Goal: Communication & Community: Answer question/provide support

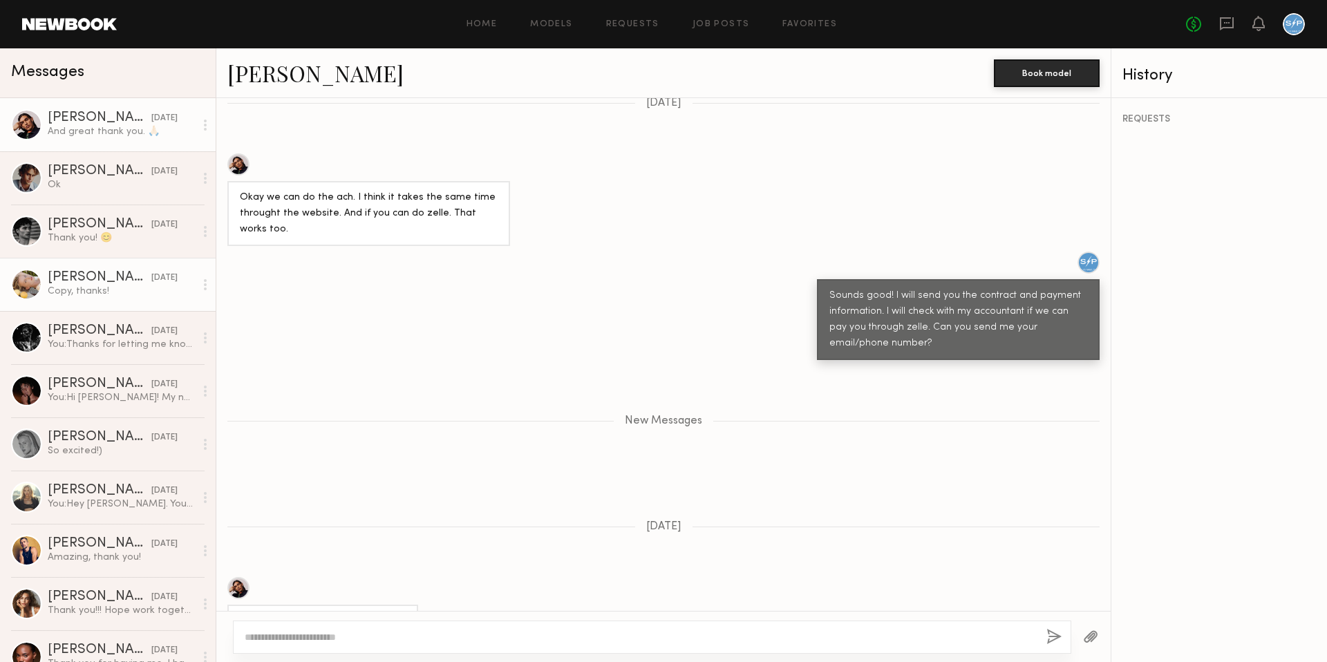
click at [119, 291] on div "Copy, thanks!" at bounding box center [121, 291] width 147 height 13
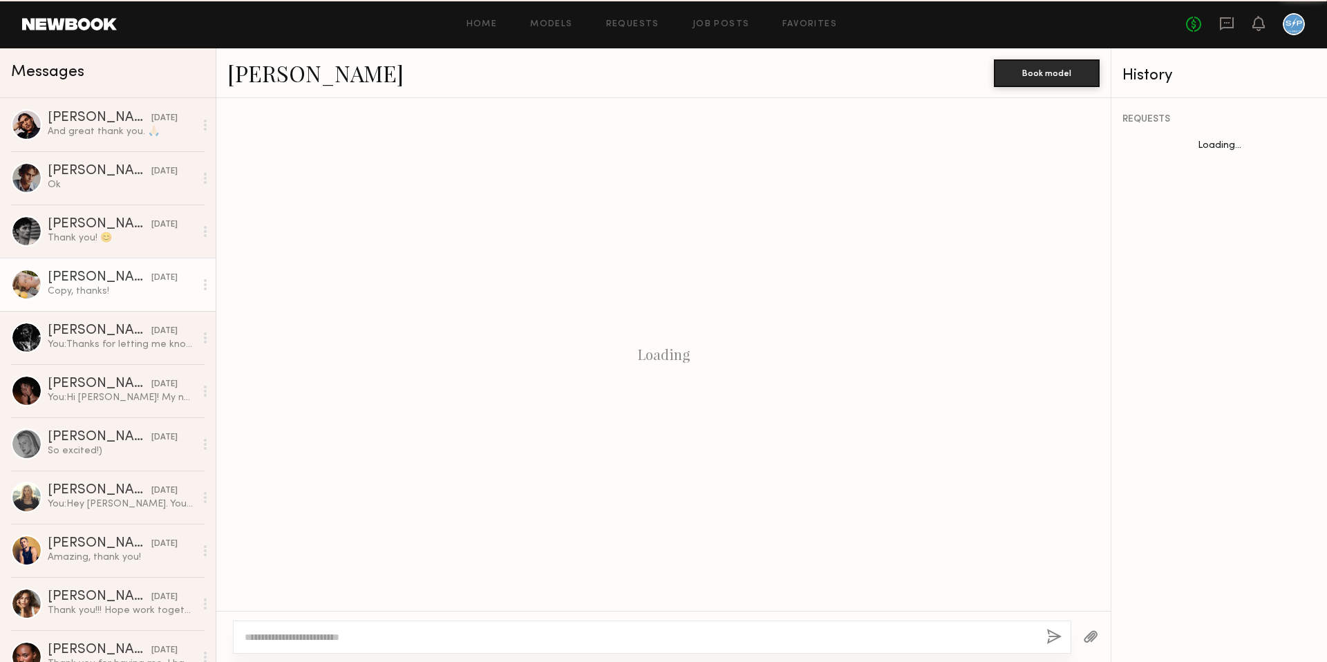
scroll to position [923, 0]
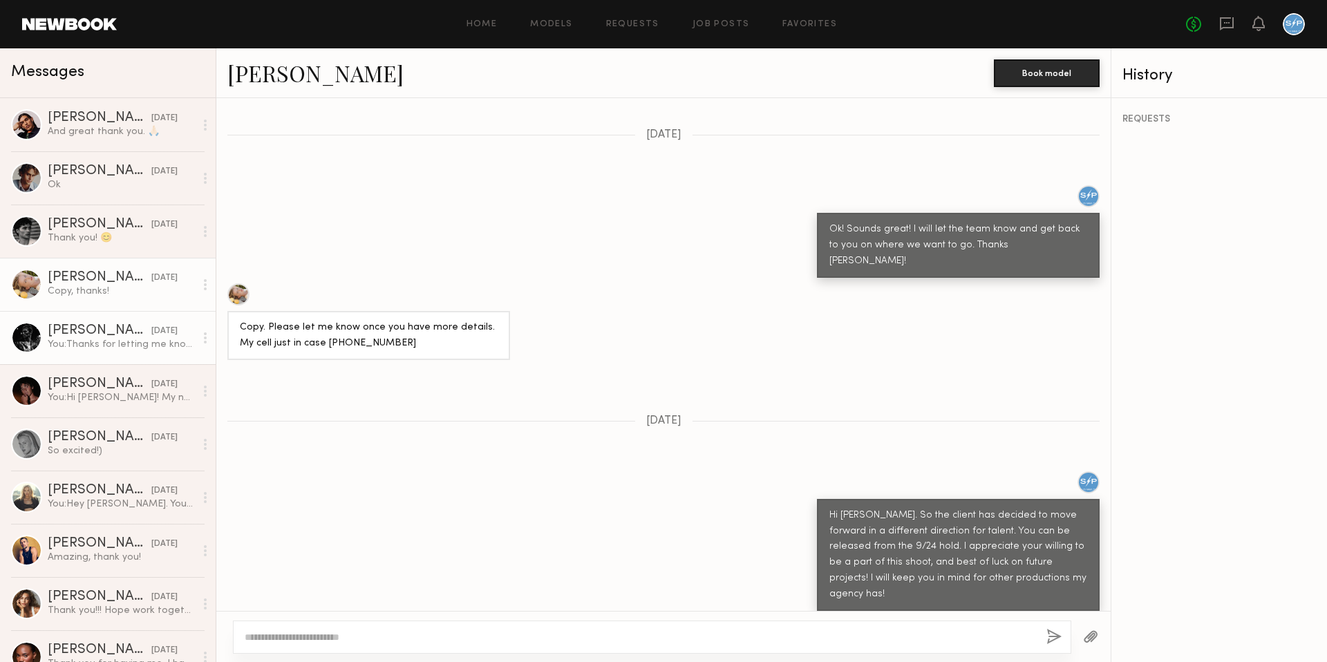
click at [102, 341] on div "You: Thanks for letting me know! We are set for the 24th, so that's okay. Appre…" at bounding box center [121, 344] width 147 height 13
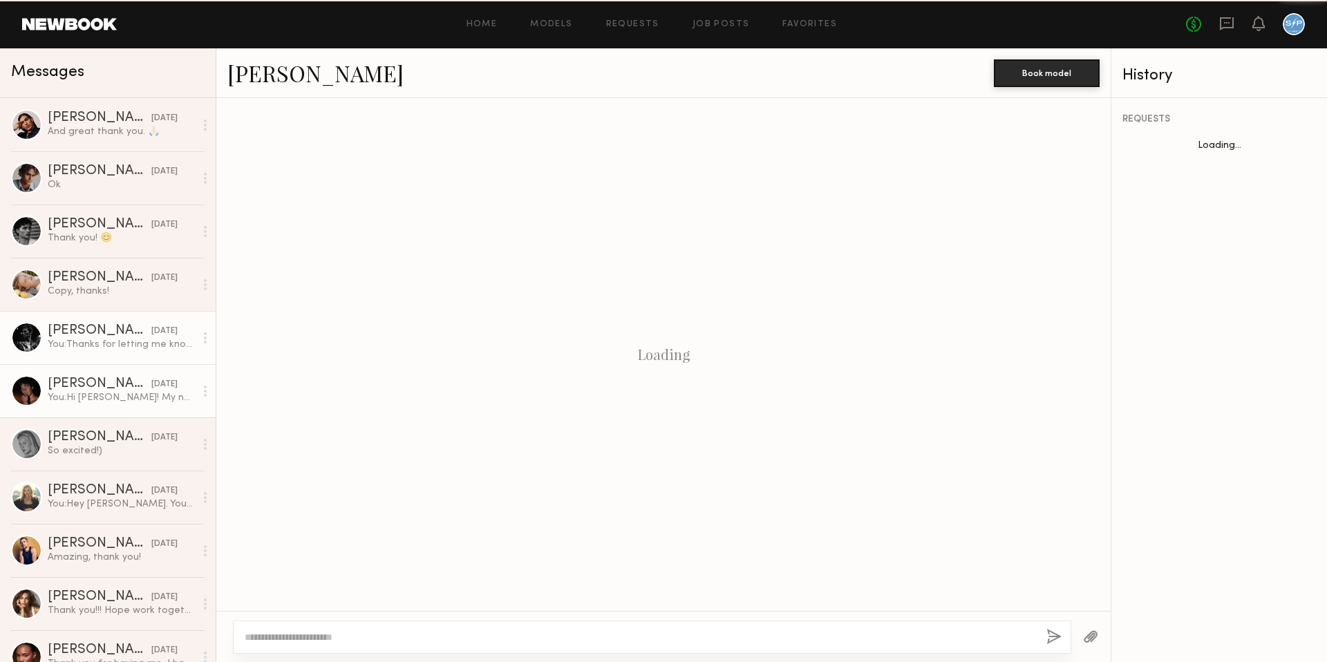
scroll to position [379, 0]
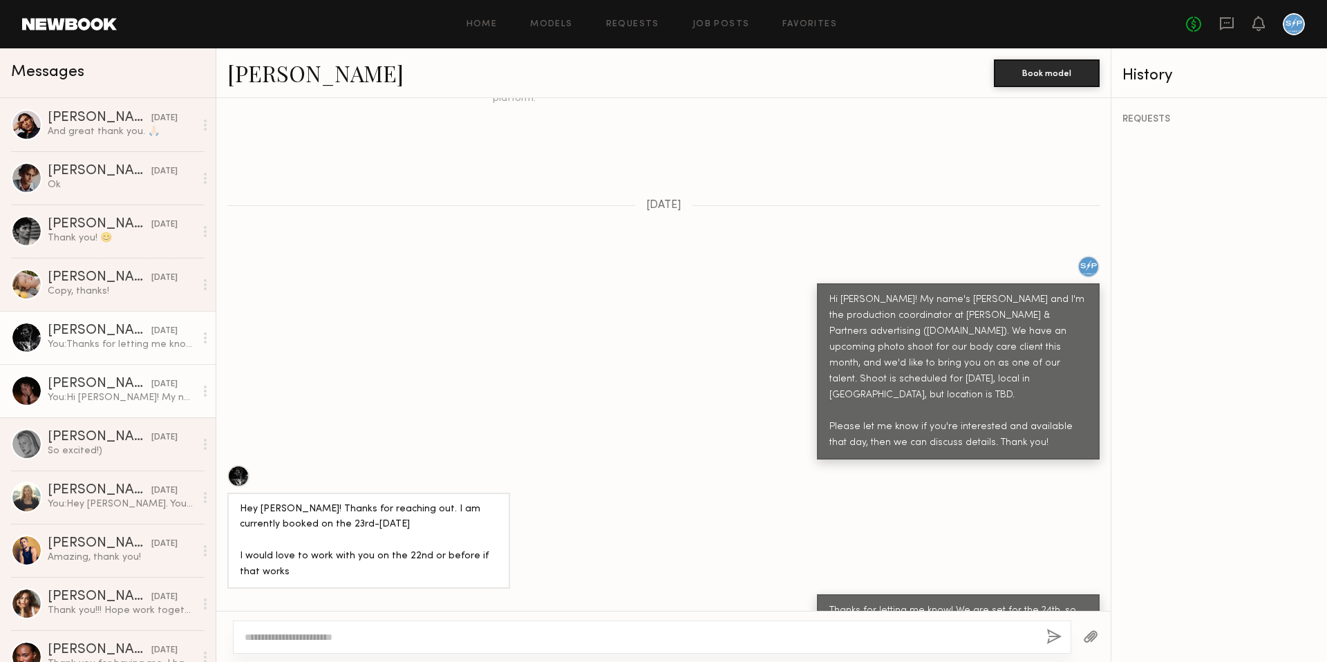
click at [151, 381] on div "[DATE]" at bounding box center [164, 384] width 26 height 13
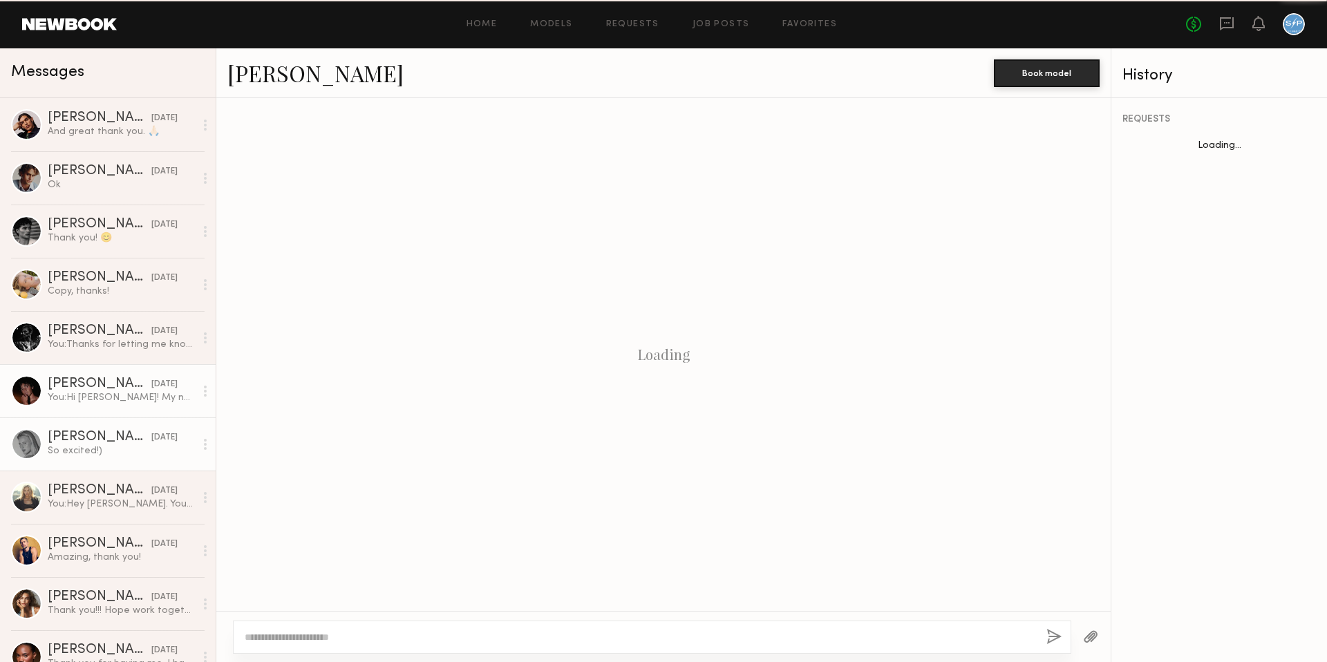
scroll to position [195, 0]
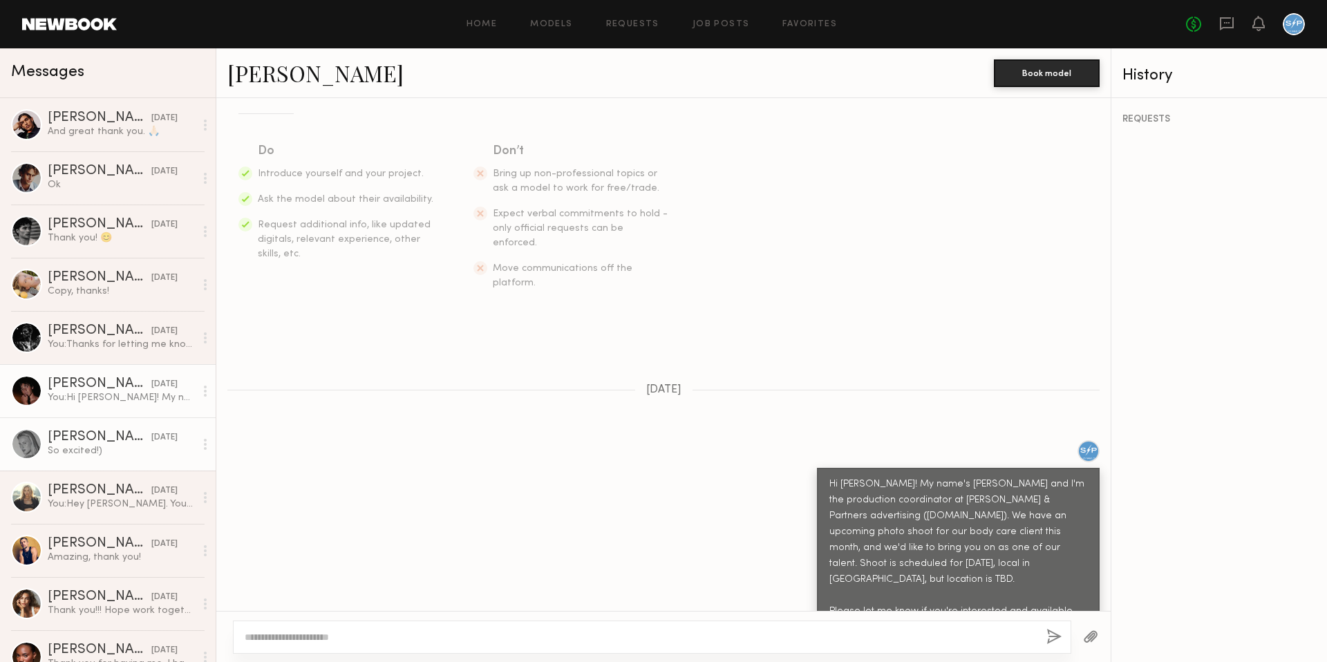
click at [114, 444] on div "[PERSON_NAME]" at bounding box center [100, 438] width 104 height 14
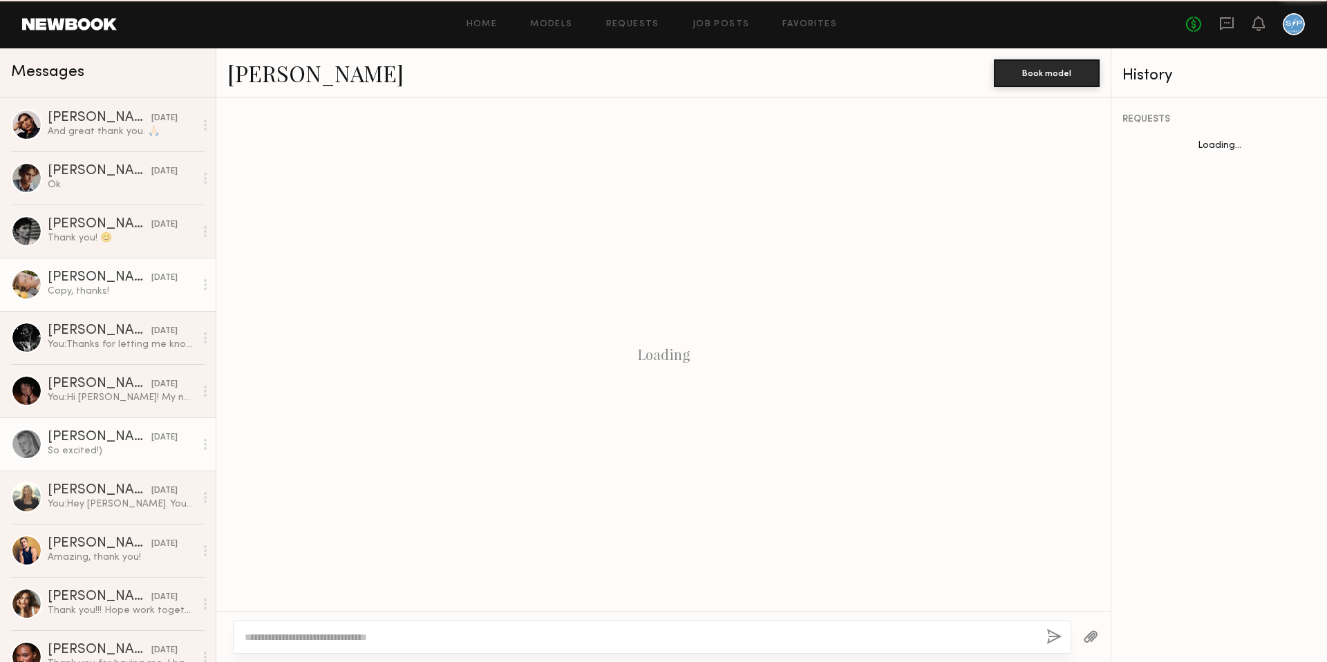
scroll to position [625, 0]
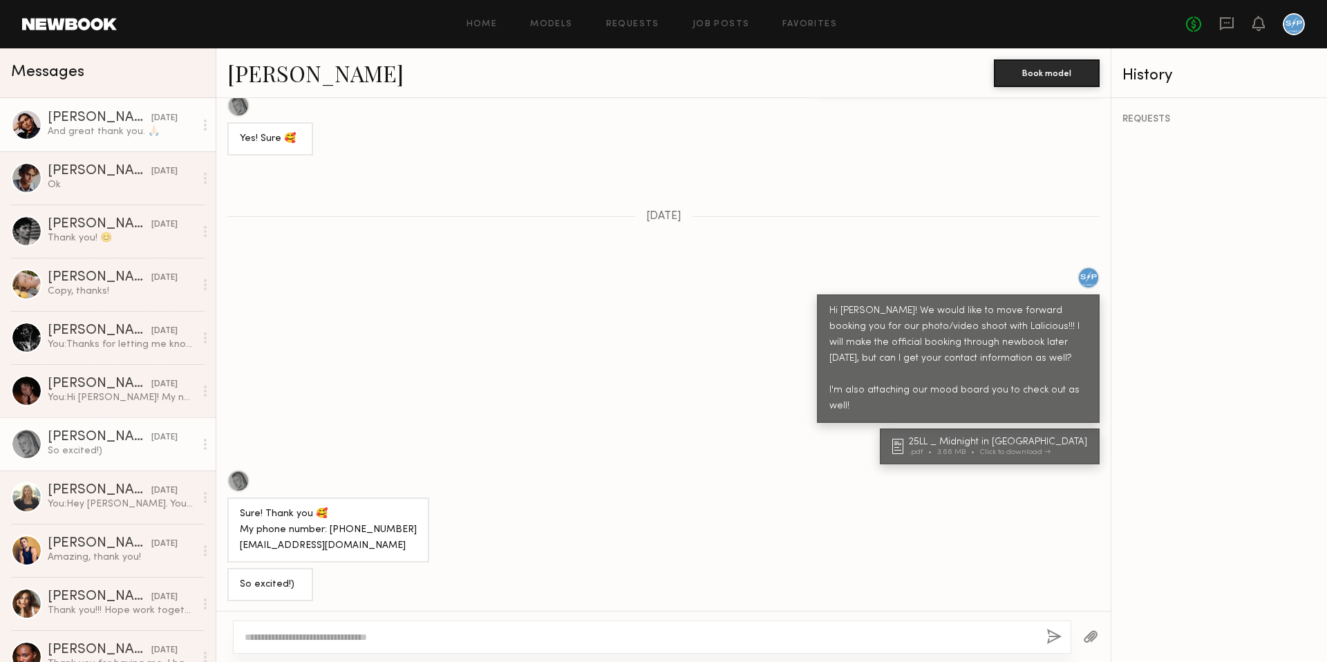
click at [112, 142] on link "[PERSON_NAME] [DATE] And great thank you. 🙏🏻" at bounding box center [108, 124] width 216 height 53
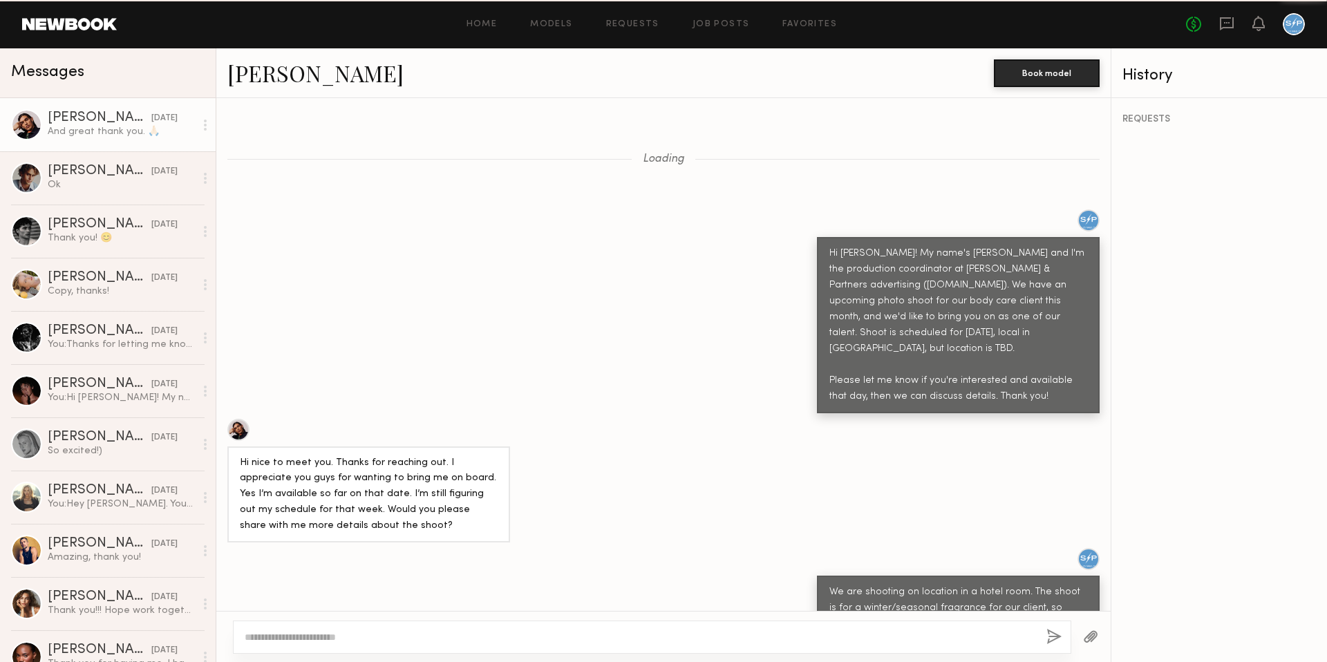
scroll to position [2204, 0]
